Goal: Find contact information: Find contact information

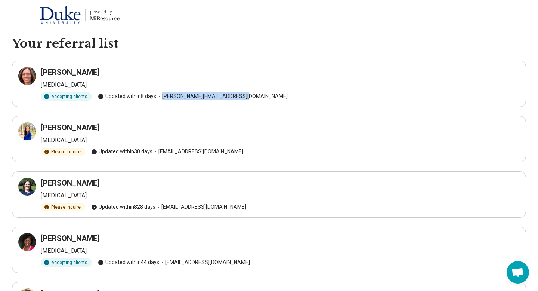
drag, startPoint x: 161, startPoint y: 98, endPoint x: 238, endPoint y: 96, distance: 77.4
click at [238, 96] on span "[PERSON_NAME][EMAIL_ADDRESS][DOMAIN_NAME]" at bounding box center [222, 96] width 132 height 8
copy span "[PERSON_NAME][EMAIL_ADDRESS][DOMAIN_NAME]"
click at [245, 101] on article "[PERSON_NAME] [MEDICAL_DATA] Accepting clients Updated [DATE] [PERSON_NAME][EMA…" at bounding box center [269, 84] width 514 height 46
drag, startPoint x: 244, startPoint y: 97, endPoint x: 167, endPoint y: 98, distance: 77.4
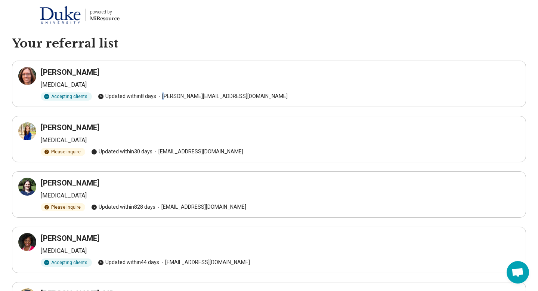
click at [167, 98] on div "Accepting clients Updated [DATE] [PERSON_NAME][EMAIL_ADDRESS][DOMAIN_NAME]" at bounding box center [280, 96] width 479 height 8
click at [167, 98] on span "[PERSON_NAME][EMAIL_ADDRESS][DOMAIN_NAME]" at bounding box center [222, 96] width 132 height 8
drag, startPoint x: 162, startPoint y: 98, endPoint x: 179, endPoint y: 96, distance: 16.9
click at [179, 96] on span "[PERSON_NAME][EMAIL_ADDRESS][DOMAIN_NAME]" at bounding box center [222, 96] width 132 height 8
click at [163, 96] on span "[PERSON_NAME][EMAIL_ADDRESS][DOMAIN_NAME]" at bounding box center [222, 96] width 132 height 8
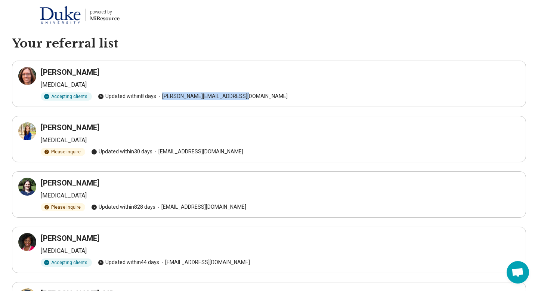
drag, startPoint x: 161, startPoint y: 96, endPoint x: 239, endPoint y: 96, distance: 77.0
click at [239, 96] on span "[PERSON_NAME][EMAIL_ADDRESS][DOMAIN_NAME]" at bounding box center [222, 96] width 132 height 8
copy span "[PERSON_NAME][EMAIL_ADDRESS][DOMAIN_NAME]"
click at [227, 129] on div "[PERSON_NAME]" at bounding box center [280, 127] width 479 height 10
drag, startPoint x: 158, startPoint y: 151, endPoint x: 237, endPoint y: 151, distance: 78.9
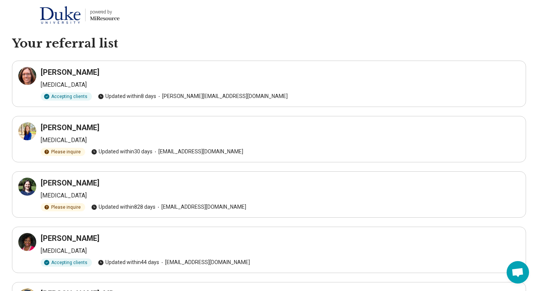
click at [237, 151] on span "[EMAIL_ADDRESS][DOMAIN_NAME]" at bounding box center [198, 152] width 91 height 8
copy span "[EMAIL_ADDRESS][DOMAIN_NAME]"
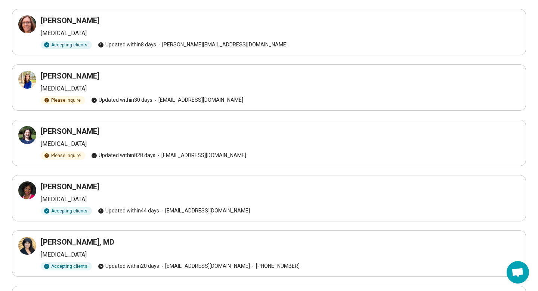
click at [144, 218] on article "[PERSON_NAME] [MEDICAL_DATA] Accepting clients Updated [DATE] [EMAIL_ADDRESS][D…" at bounding box center [269, 198] width 514 height 46
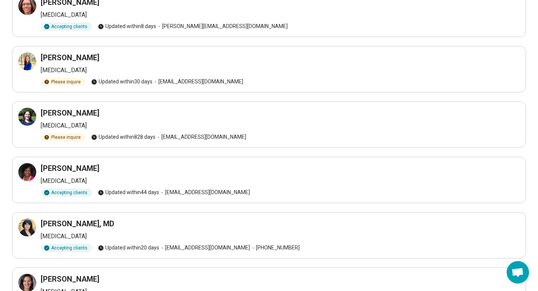
scroll to position [75, 0]
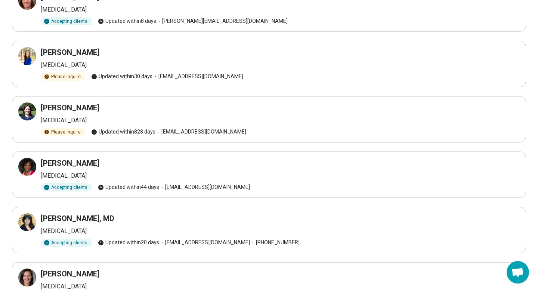
click at [165, 241] on span "[EMAIL_ADDRESS][DOMAIN_NAME]" at bounding box center [204, 243] width 91 height 8
click at [163, 241] on icon at bounding box center [162, 243] width 6 height 6
drag, startPoint x: 164, startPoint y: 241, endPoint x: 243, endPoint y: 240, distance: 78.9
click at [243, 240] on span "Accepting clients Updated [DATE] [EMAIL_ADDRESS][DOMAIN_NAME] [PHONE_NUMBER]" at bounding box center [170, 243] width 259 height 8
copy span "[EMAIL_ADDRESS][DOMAIN_NAME]"
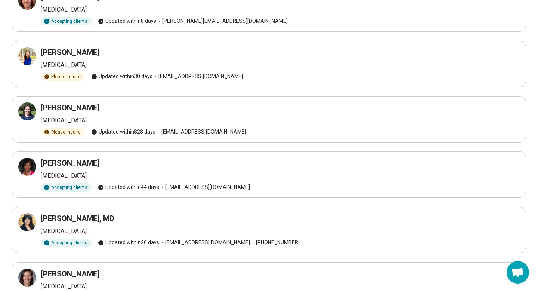
click at [102, 219] on h3 "[PERSON_NAME], MD" at bounding box center [78, 218] width 74 height 10
drag, startPoint x: 104, startPoint y: 218, endPoint x: 31, endPoint y: 215, distance: 72.6
click at [41, 215] on div "[PERSON_NAME], MD" at bounding box center [280, 218] width 479 height 10
copy div "[PERSON_NAME]"
click at [72, 166] on h3 "[PERSON_NAME]" at bounding box center [70, 163] width 59 height 10
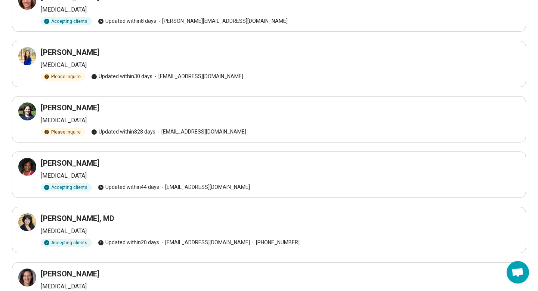
click at [96, 166] on h3 "[PERSON_NAME]" at bounding box center [70, 163] width 59 height 10
drag, startPoint x: 164, startPoint y: 186, endPoint x: 237, endPoint y: 186, distance: 72.5
click at [237, 186] on span "[EMAIL_ADDRESS][DOMAIN_NAME]" at bounding box center [204, 187] width 91 height 8
copy span "[EMAIL_ADDRESS][DOMAIN_NAME]"
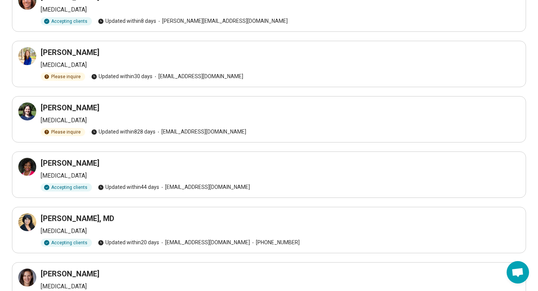
click at [84, 180] on div "[PERSON_NAME] [MEDICAL_DATA] Accepting clients Updated [DATE] [EMAIL_ADDRESS][D…" at bounding box center [269, 175] width 502 height 34
click at [96, 168] on div "[PERSON_NAME] [MEDICAL_DATA] Accepting clients Updated [DATE] [EMAIL_ADDRESS][D…" at bounding box center [269, 175] width 502 height 34
drag, startPoint x: 102, startPoint y: 159, endPoint x: 39, endPoint y: 160, distance: 63.2
click at [39, 160] on div "[PERSON_NAME] [MEDICAL_DATA] Accepting clients Updated [DATE] [EMAIL_ADDRESS][D…" at bounding box center [269, 175] width 502 height 34
copy h3 "[PERSON_NAME]"
